Goal: Task Accomplishment & Management: Complete application form

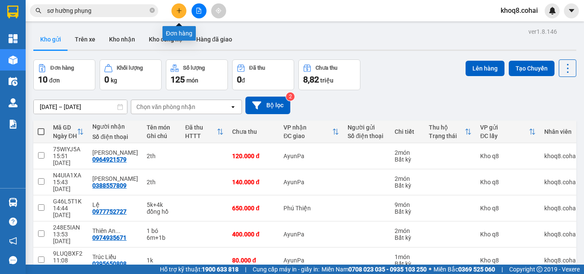
click at [175, 10] on button at bounding box center [179, 10] width 15 height 15
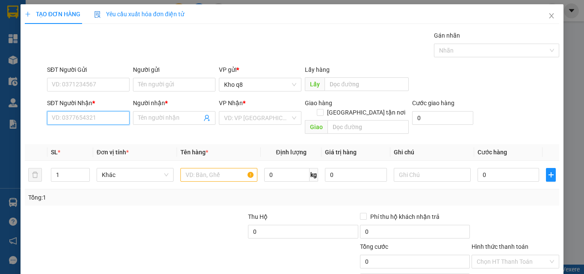
click at [104, 118] on input "SĐT Người Nhận *" at bounding box center [88, 118] width 83 height 14
type input "0933789947"
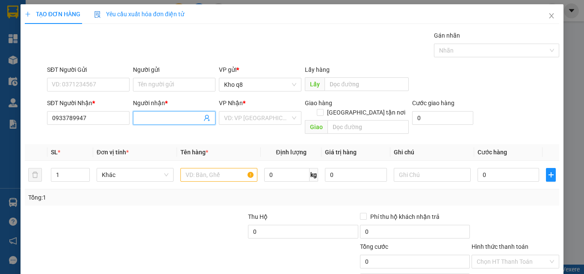
click at [156, 117] on input "Người nhận *" at bounding box center [170, 117] width 64 height 9
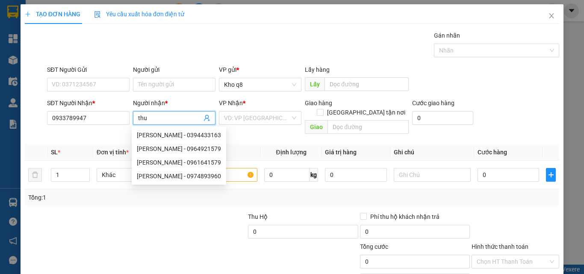
paste input "â"
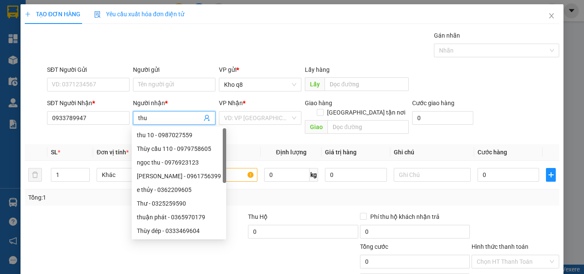
paste input "ật"
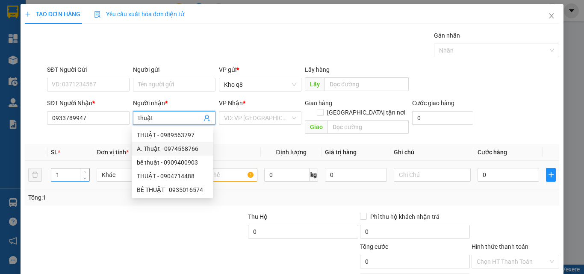
type input "thuật"
click at [65, 169] on input "1" at bounding box center [70, 175] width 38 height 13
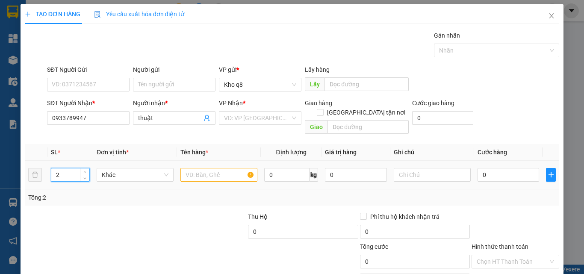
type input "2"
click at [186, 168] on input "text" at bounding box center [219, 175] width 77 height 14
paste input "ơ"
paste input "ớt"
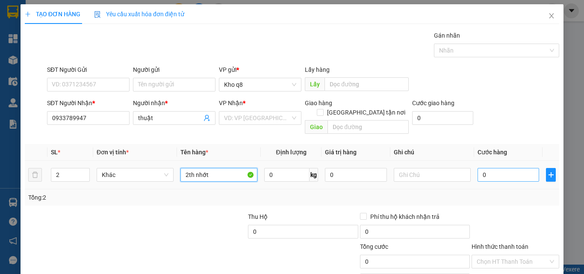
type input "2th nhớt"
click at [481, 168] on input "0" at bounding box center [509, 175] width 62 height 14
type input "1"
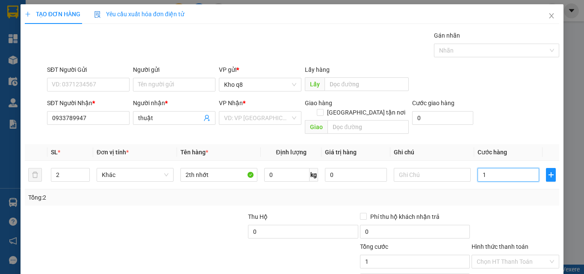
type input "14"
type input "140"
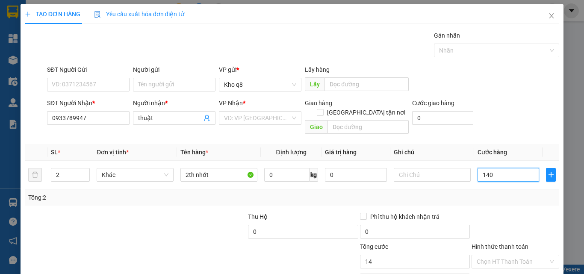
type input "140"
type input "140.000"
click at [139, 122] on input "thuật" at bounding box center [170, 117] width 64 height 9
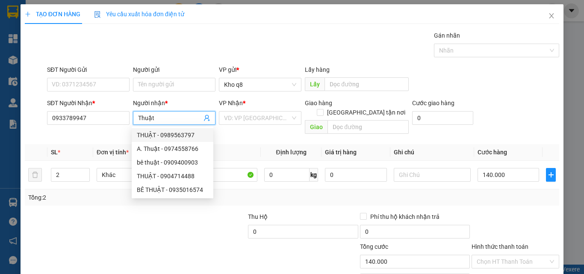
click at [169, 120] on input "Thuật" at bounding box center [170, 117] width 64 height 9
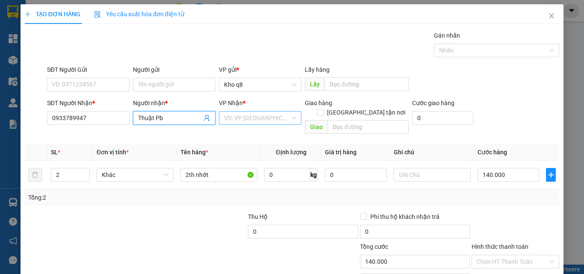
type input "Thuật Pb"
click at [255, 116] on input "search" at bounding box center [257, 118] width 66 height 13
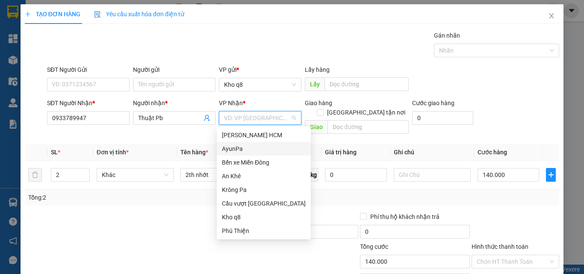
click at [237, 149] on div "AyunPa" at bounding box center [264, 148] width 84 height 9
click at [237, 149] on th "Tên hàng *" at bounding box center [219, 152] width 84 height 17
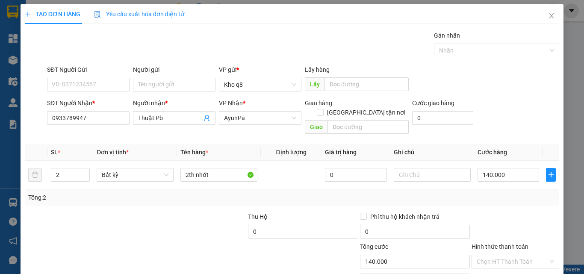
scroll to position [42, 0]
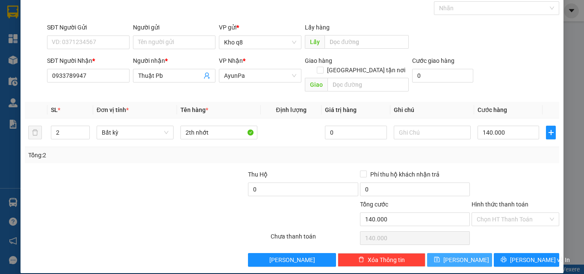
click at [456, 255] on span "[PERSON_NAME]" at bounding box center [467, 259] width 46 height 9
type input "1"
type input "0"
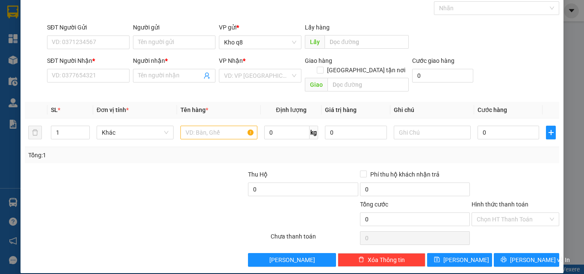
scroll to position [0, 0]
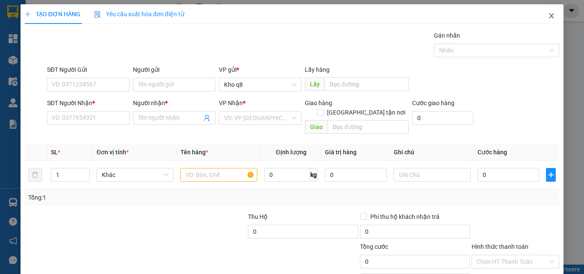
click at [548, 15] on icon "close" at bounding box center [551, 15] width 7 height 7
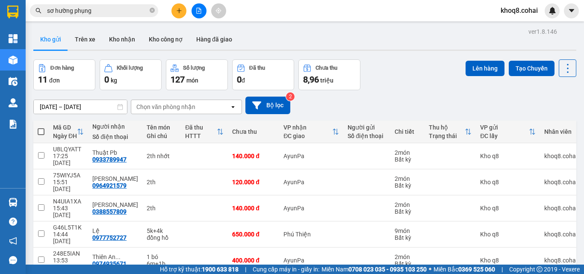
click at [101, 9] on input "sơ hường phụng" at bounding box center [97, 10] width 101 height 9
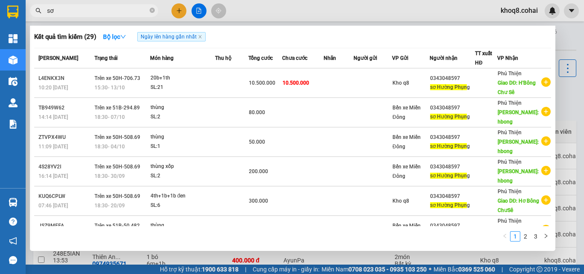
type input "s"
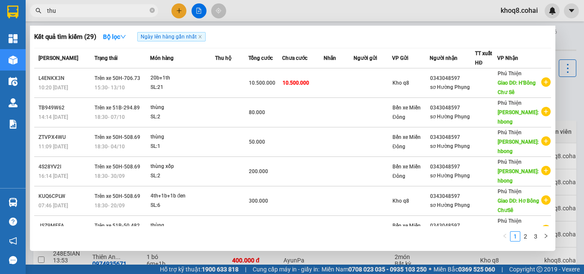
paste input "â"
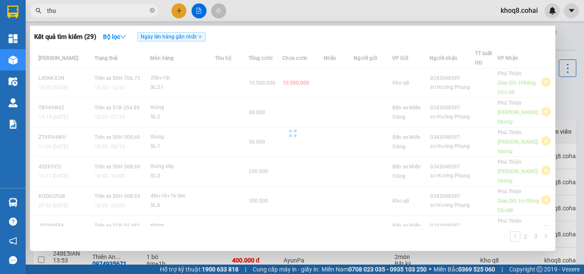
paste input "ật"
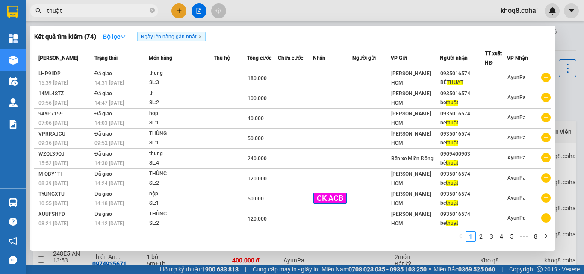
scroll to position [43, 0]
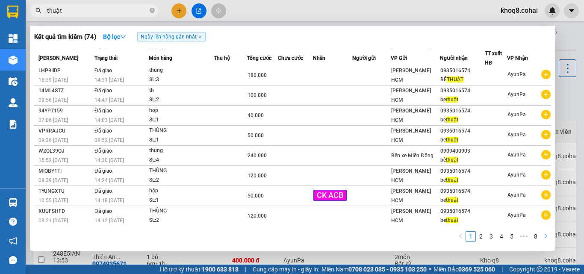
type input "thuật"
click at [546, 234] on icon "right" at bounding box center [546, 236] width 5 height 5
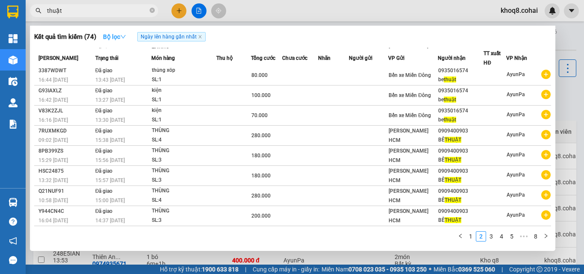
click at [112, 35] on strong "Bộ lọc" at bounding box center [114, 36] width 23 height 7
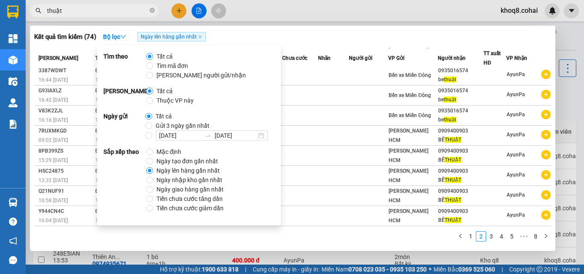
click at [193, 161] on span "Ngày tạo đơn gần nhất" at bounding box center [187, 161] width 68 height 9
click at [153, 161] on input "Ngày tạo đơn gần nhất" at bounding box center [149, 161] width 7 height 7
radio input "true"
radio input "false"
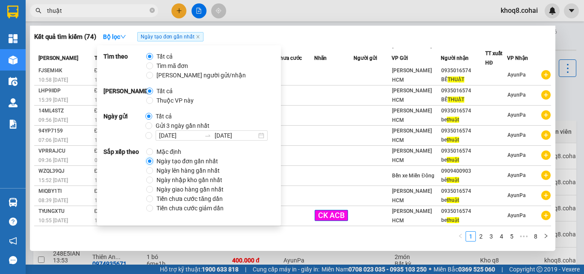
scroll to position [43, 0]
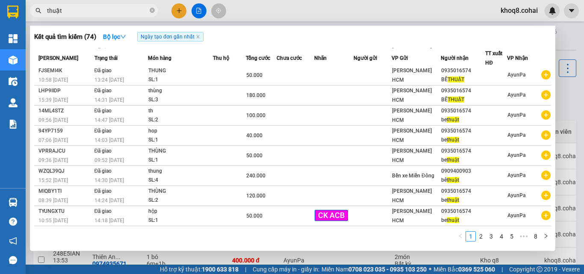
click at [560, 91] on div at bounding box center [292, 137] width 584 height 274
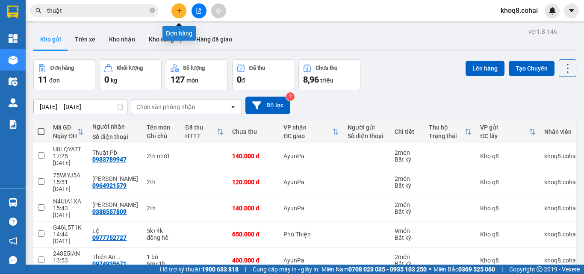
click at [178, 13] on icon "plus" at bounding box center [179, 11] width 6 height 6
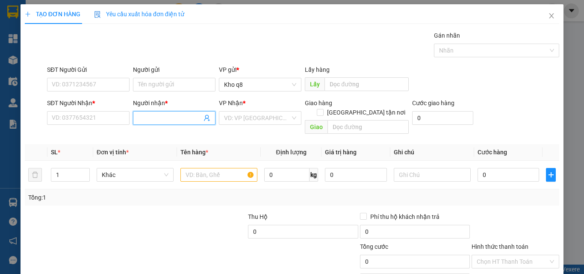
click at [162, 118] on input "Người nhận *" at bounding box center [170, 117] width 64 height 9
paste input "ê"
type input "thi an khê"
click at [85, 116] on input "SĐT Người Nhận *" at bounding box center [88, 118] width 83 height 14
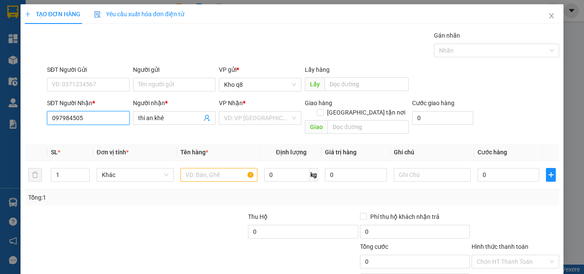
type input "0979845059"
click at [68, 132] on div "0979845059 - Thi AK" at bounding box center [87, 134] width 71 height 9
type input "Thi AK"
type input "0979845059"
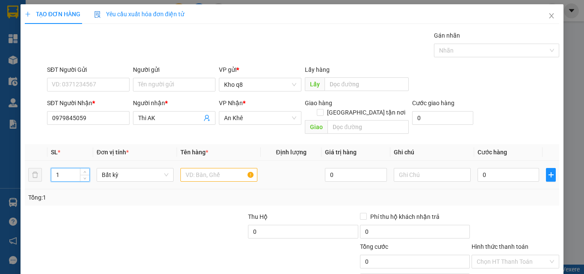
click at [64, 169] on input "1" at bounding box center [70, 175] width 38 height 13
type input "3"
click at [195, 168] on input "text" at bounding box center [219, 175] width 77 height 14
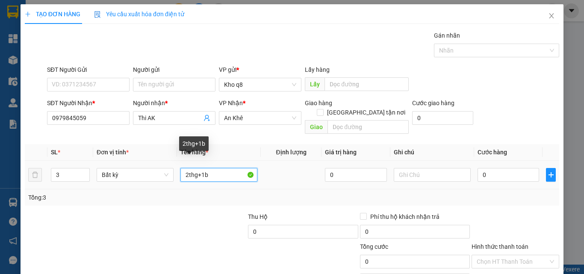
click at [196, 168] on input "2thg+1b" at bounding box center [219, 175] width 77 height 14
type input "2th+1b"
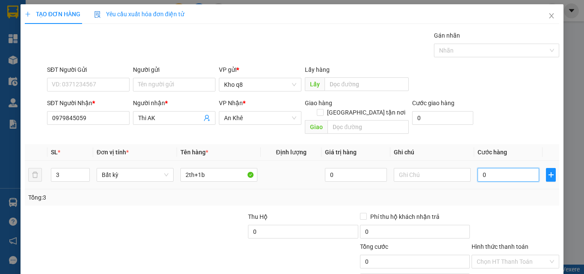
click at [495, 168] on input "0" at bounding box center [509, 175] width 62 height 14
type input "2"
type input "25"
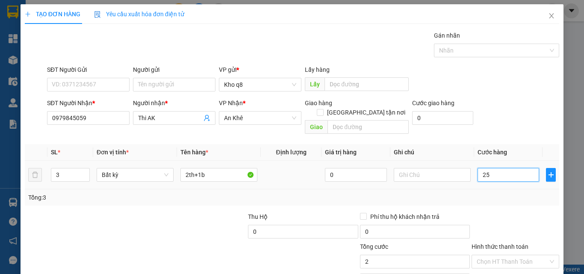
type input "25"
type input "250"
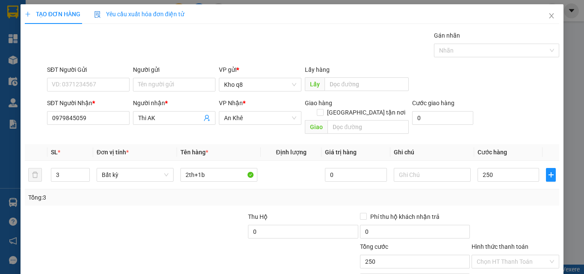
type input "250.000"
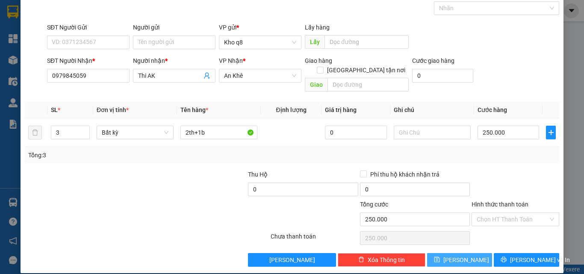
click at [473, 253] on button "[PERSON_NAME]" at bounding box center [459, 260] width 65 height 14
type input "1"
type input "0"
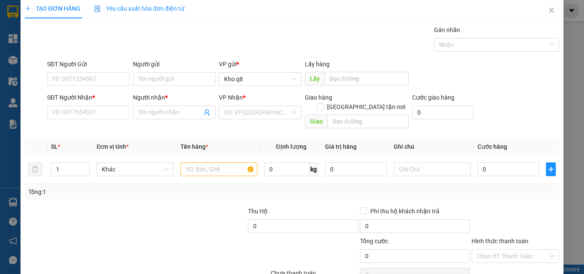
scroll to position [0, 0]
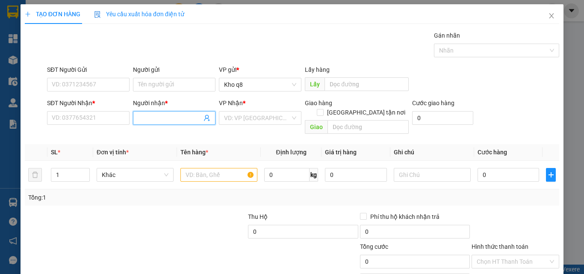
click at [153, 119] on input "Người nhận *" at bounding box center [170, 117] width 64 height 9
paste input "ê"
click at [144, 118] on input "thi an khê" at bounding box center [170, 117] width 64 height 9
click at [173, 119] on input "thy an khê" at bounding box center [170, 117] width 64 height 9
type input "thy an khê"
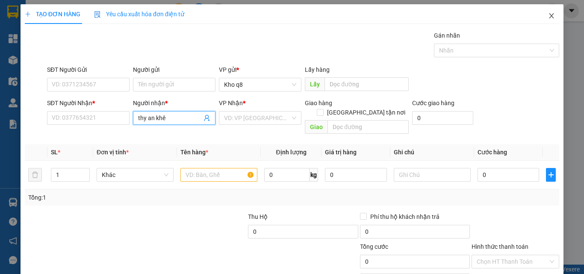
click at [550, 17] on icon "close" at bounding box center [552, 15] width 5 height 5
